Goal: Task Accomplishment & Management: Use online tool/utility

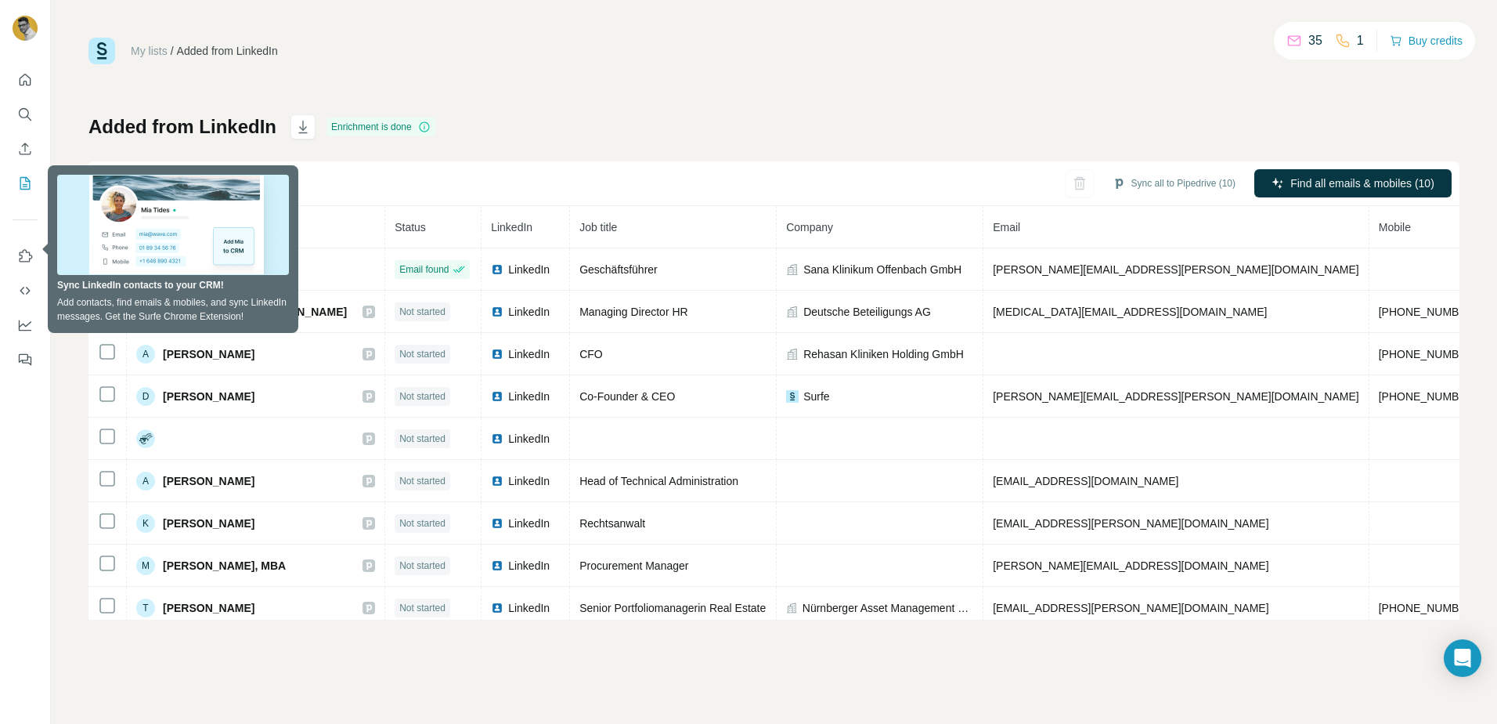
click at [609, 88] on div "My lists / Added from LinkedIn 35 1 Buy credits Added from LinkedIn Enrichment …" at bounding box center [773, 329] width 1371 height 582
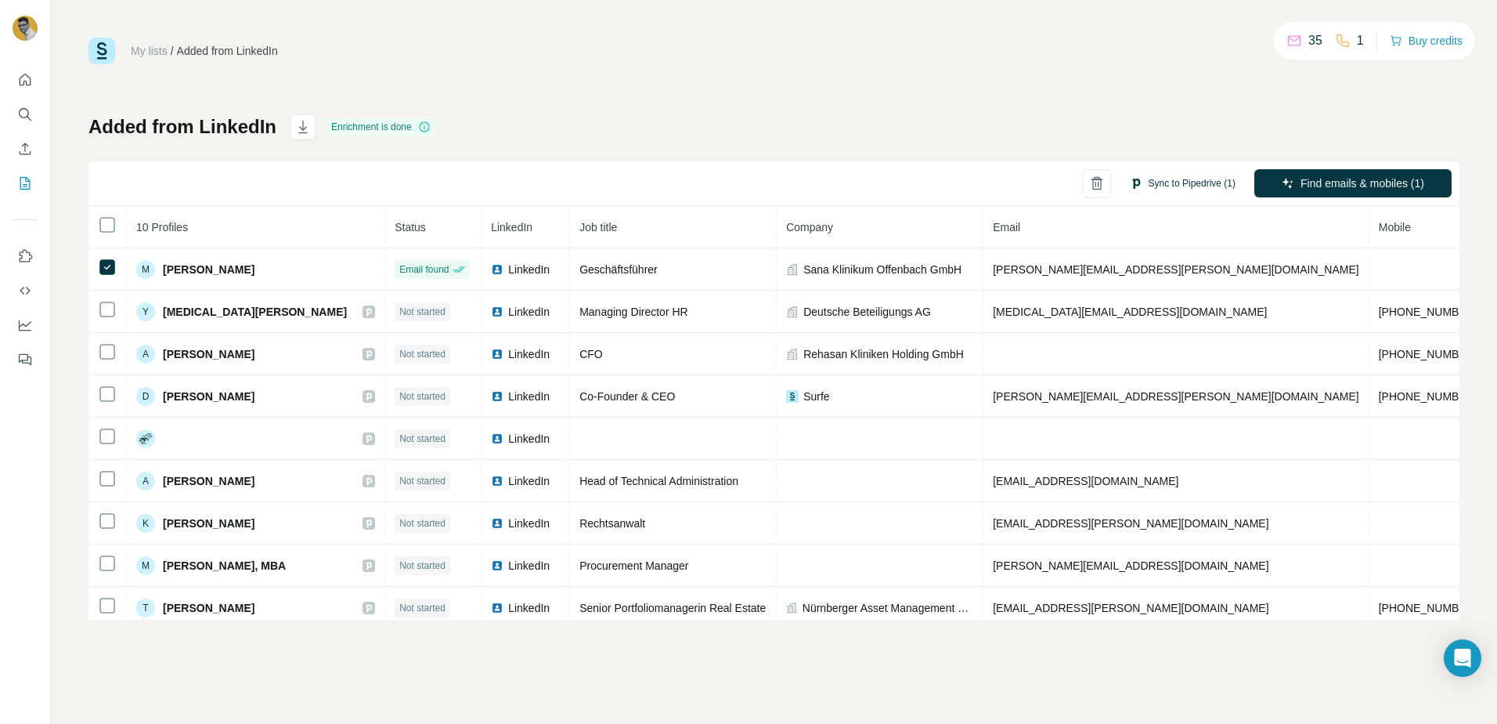
click at [1183, 181] on button "Sync to Pipedrive (1)" at bounding box center [1183, 183] width 128 height 23
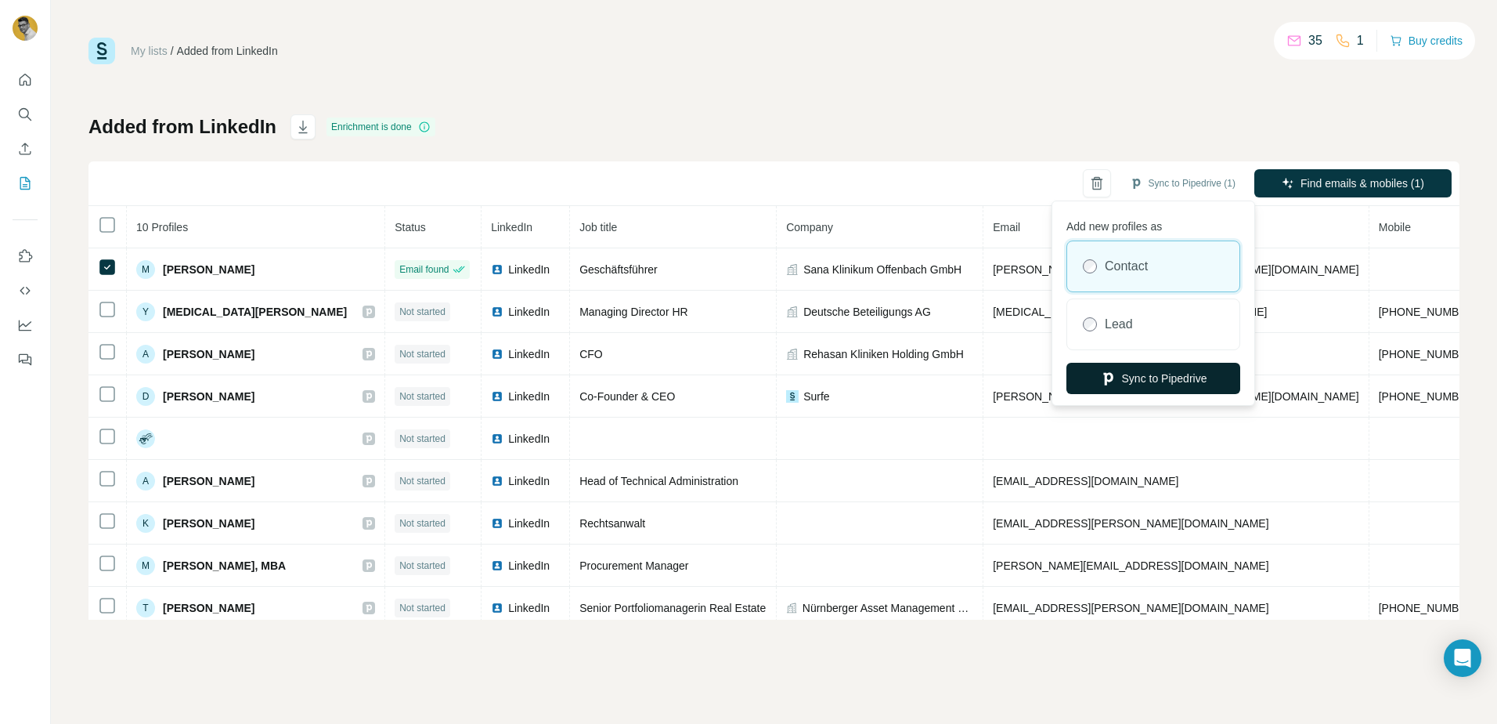
click at [1165, 373] on button "Sync to Pipedrive" at bounding box center [1154, 378] width 174 height 31
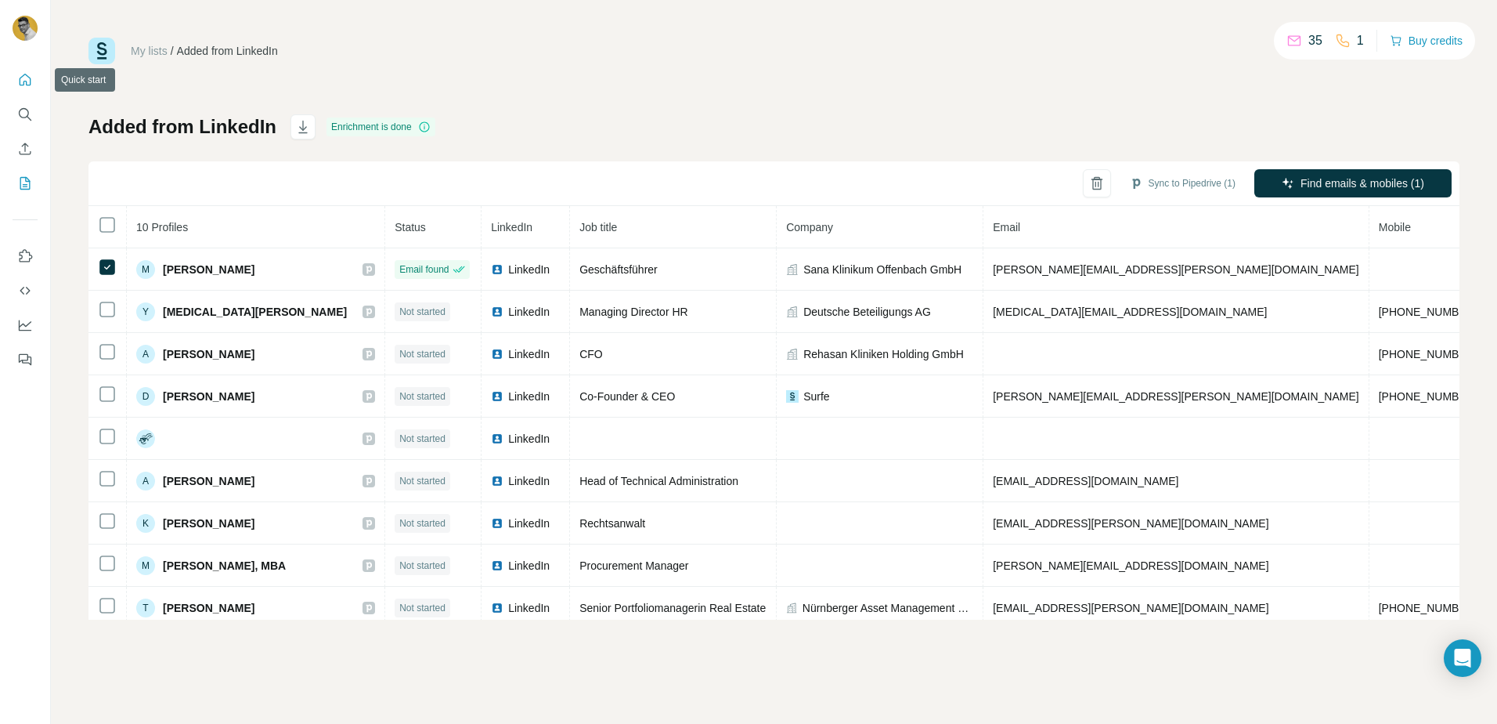
click at [16, 81] on button "Quick start" at bounding box center [25, 80] width 25 height 28
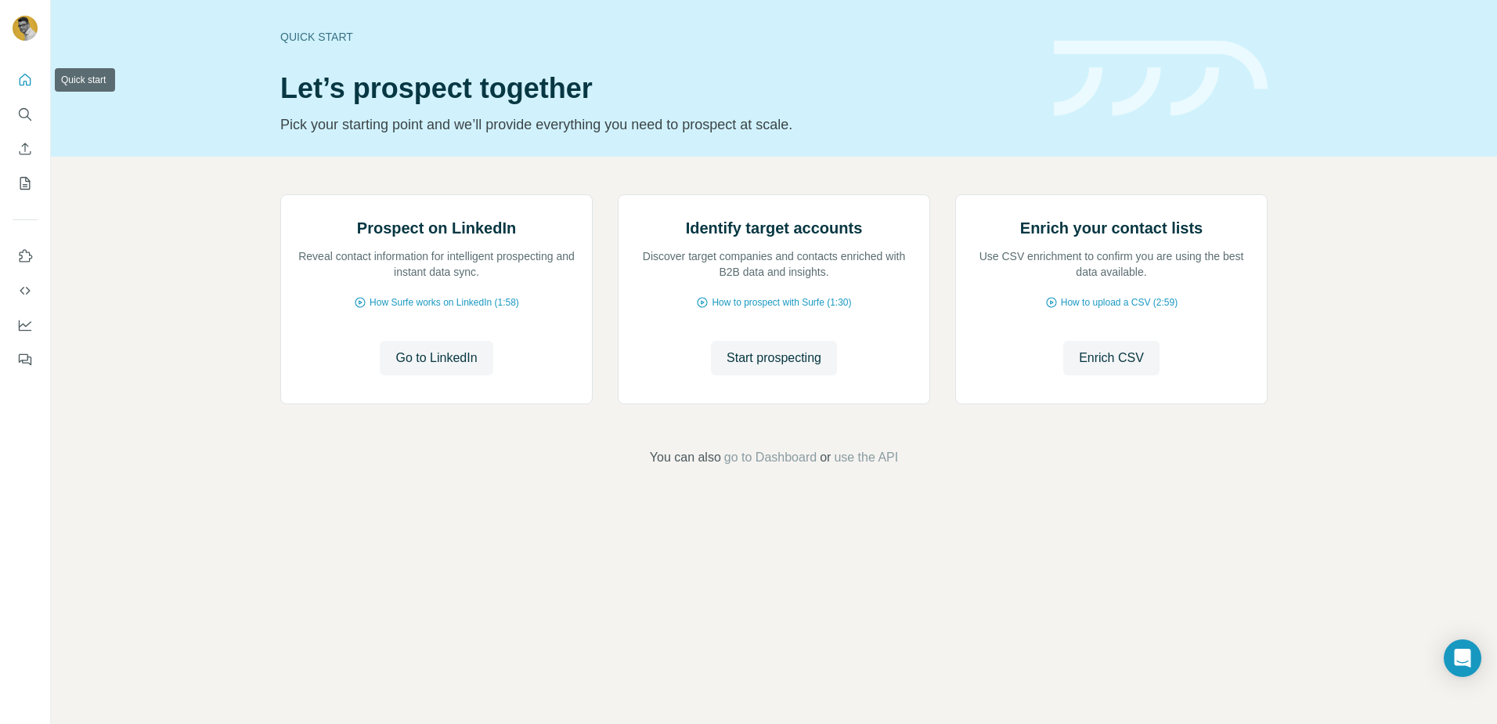
click at [22, 79] on icon "Quick start" at bounding box center [25, 80] width 16 height 16
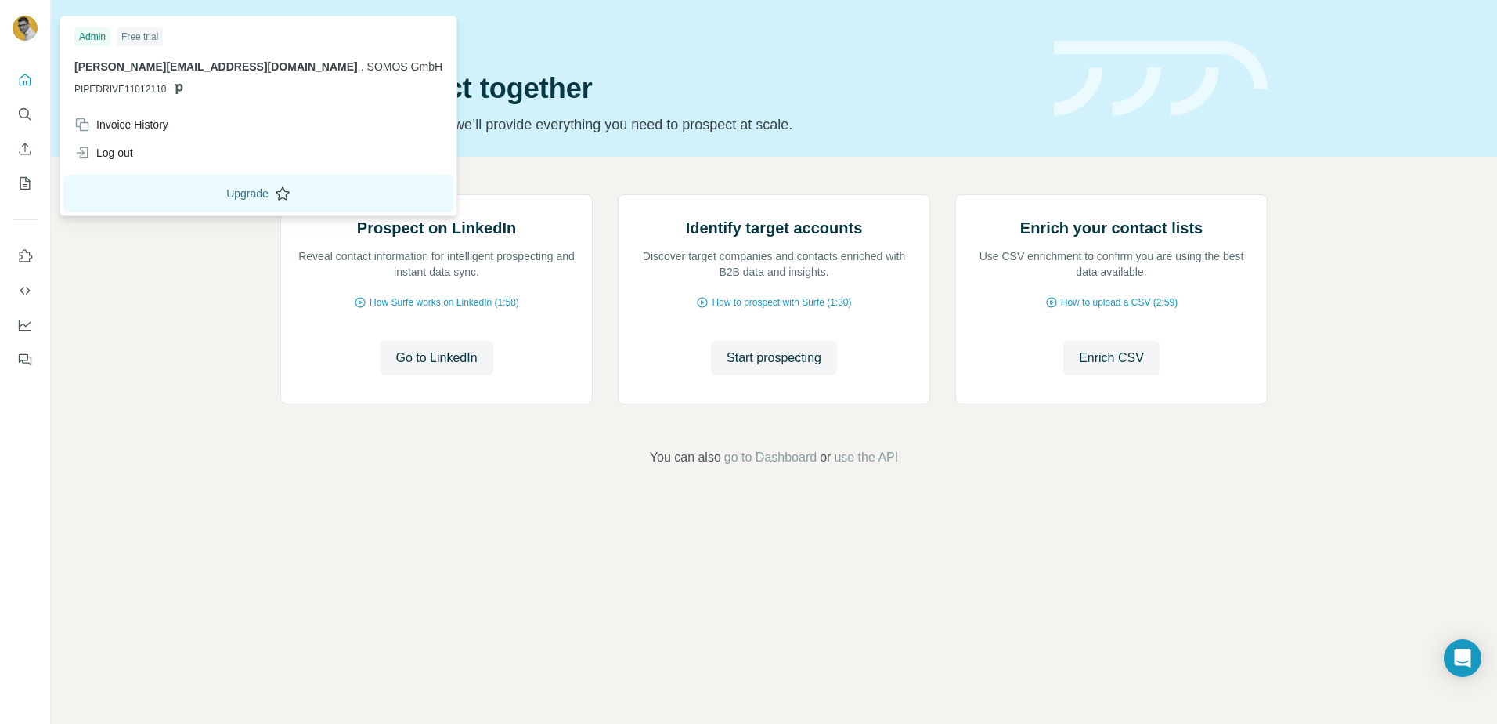
click at [187, 195] on button "Upgrade" at bounding box center [258, 194] width 390 height 38
